Goal: Information Seeking & Learning: Learn about a topic

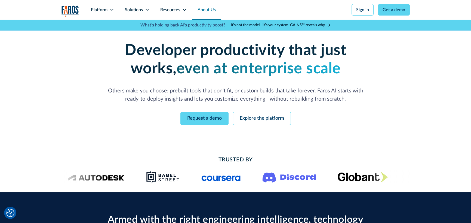
click at [201, 10] on link "About Us" at bounding box center [206, 10] width 29 height 20
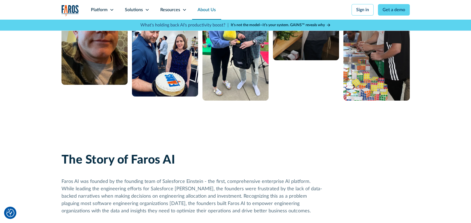
scroll to position [299, 0]
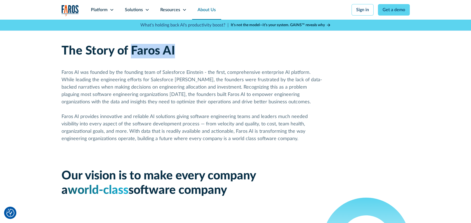
drag, startPoint x: 131, startPoint y: 49, endPoint x: 176, endPoint y: 51, distance: 45.0
click at [176, 51] on div "The Story of Faros AI Faros AI was founded by the founding team of Salesforce E…" at bounding box center [192, 120] width 261 height 153
copy h2 "Faros AI"
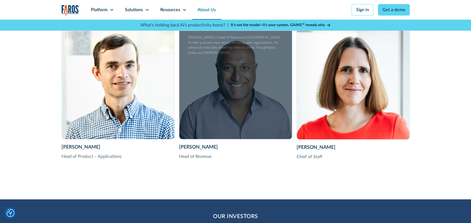
scroll to position [1061, 0]
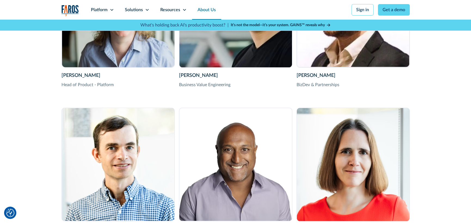
click at [65, 5] on div "Platform Unlock engineering productivity at scale. Stay ahead with products des…" at bounding box center [236, 10] width 348 height 20
click at [78, 15] on img "home" at bounding box center [70, 10] width 17 height 11
